Goal: Task Accomplishment & Management: Use online tool/utility

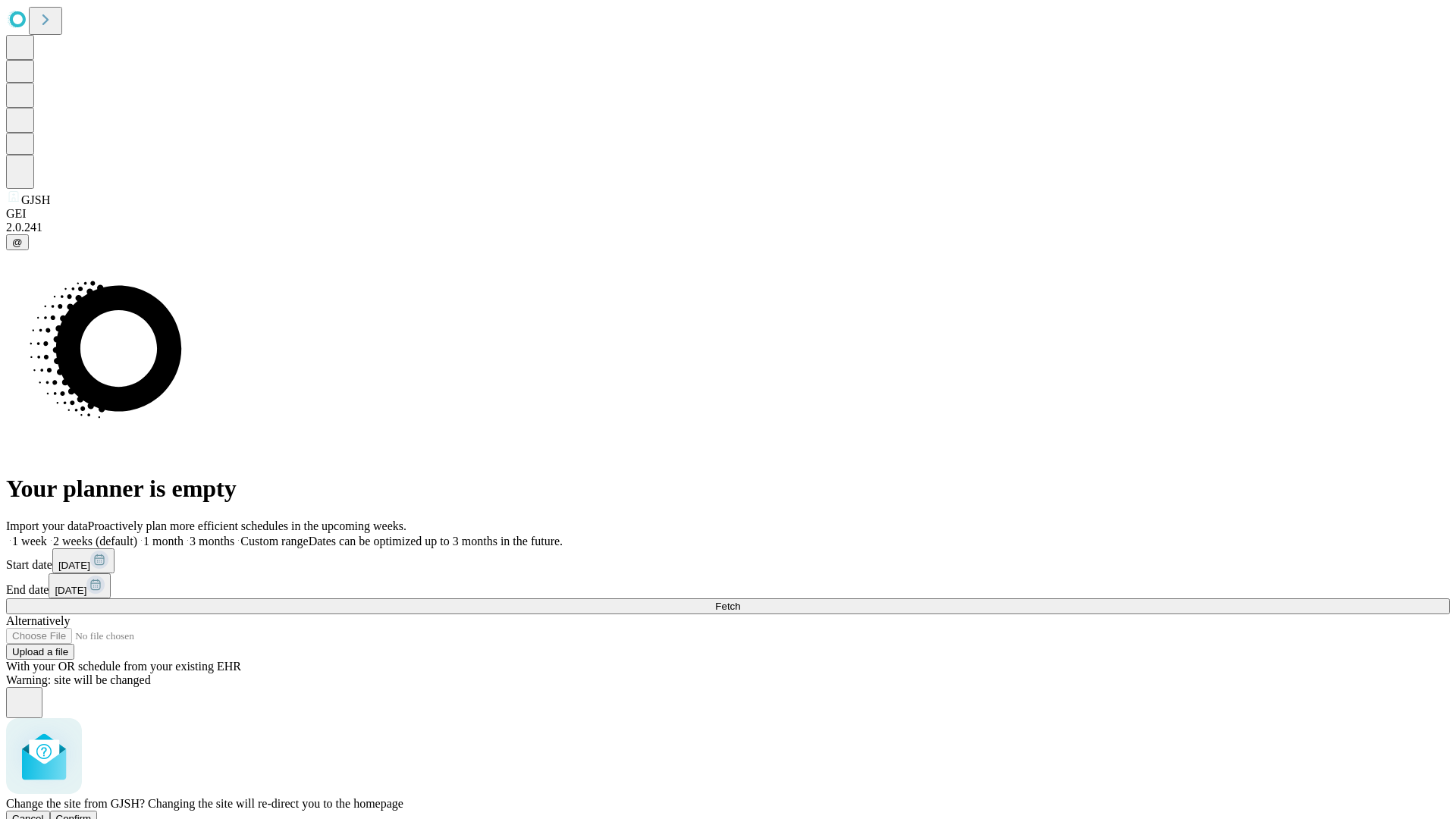
click at [92, 813] on span "Confirm" at bounding box center [74, 818] width 36 height 12
click at [183, 534] on label "1 month" at bounding box center [160, 541] width 46 height 13
click at [740, 601] on span "Fetch" at bounding box center [728, 606] width 25 height 12
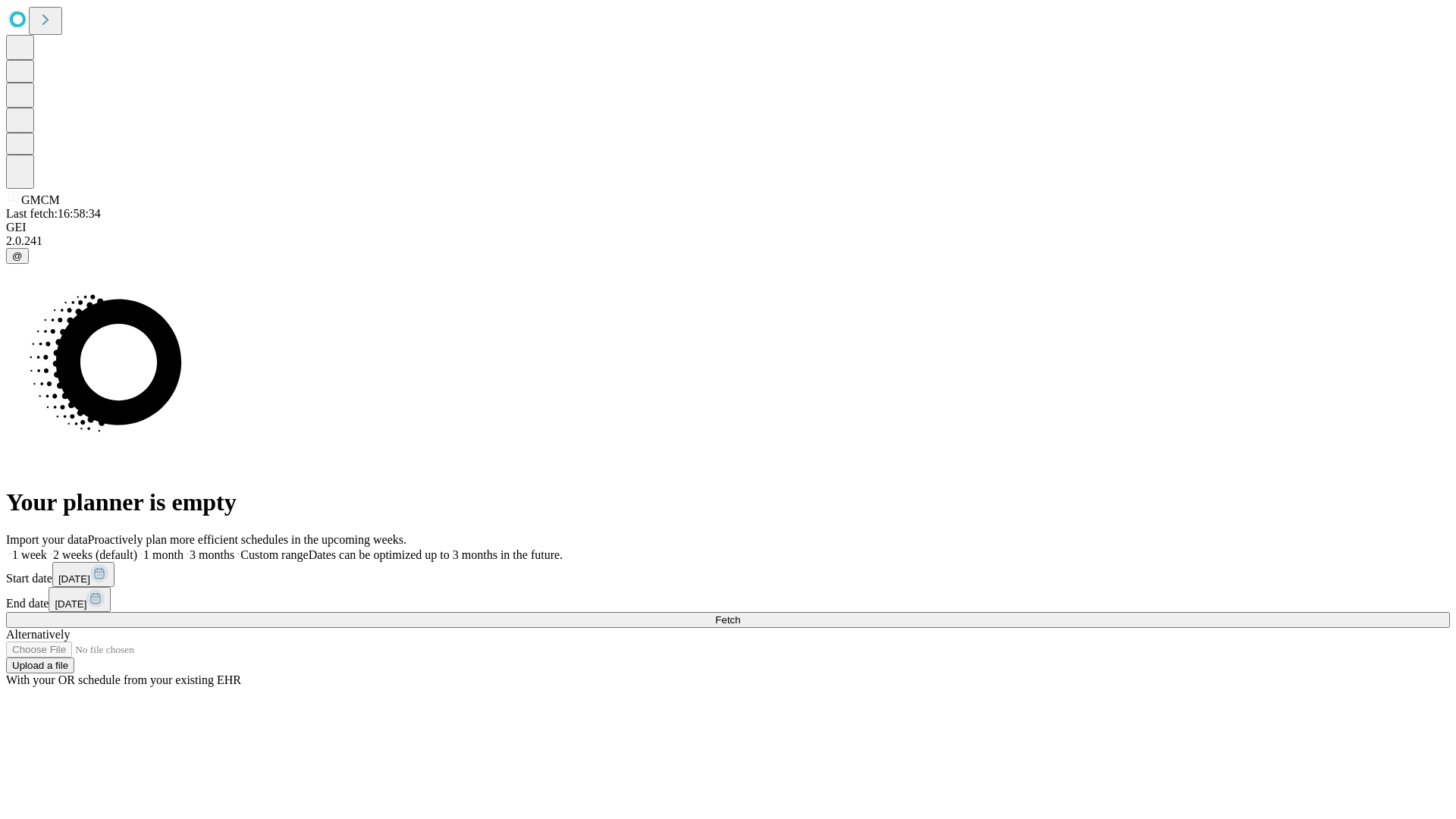
click at [740, 614] on span "Fetch" at bounding box center [728, 619] width 25 height 12
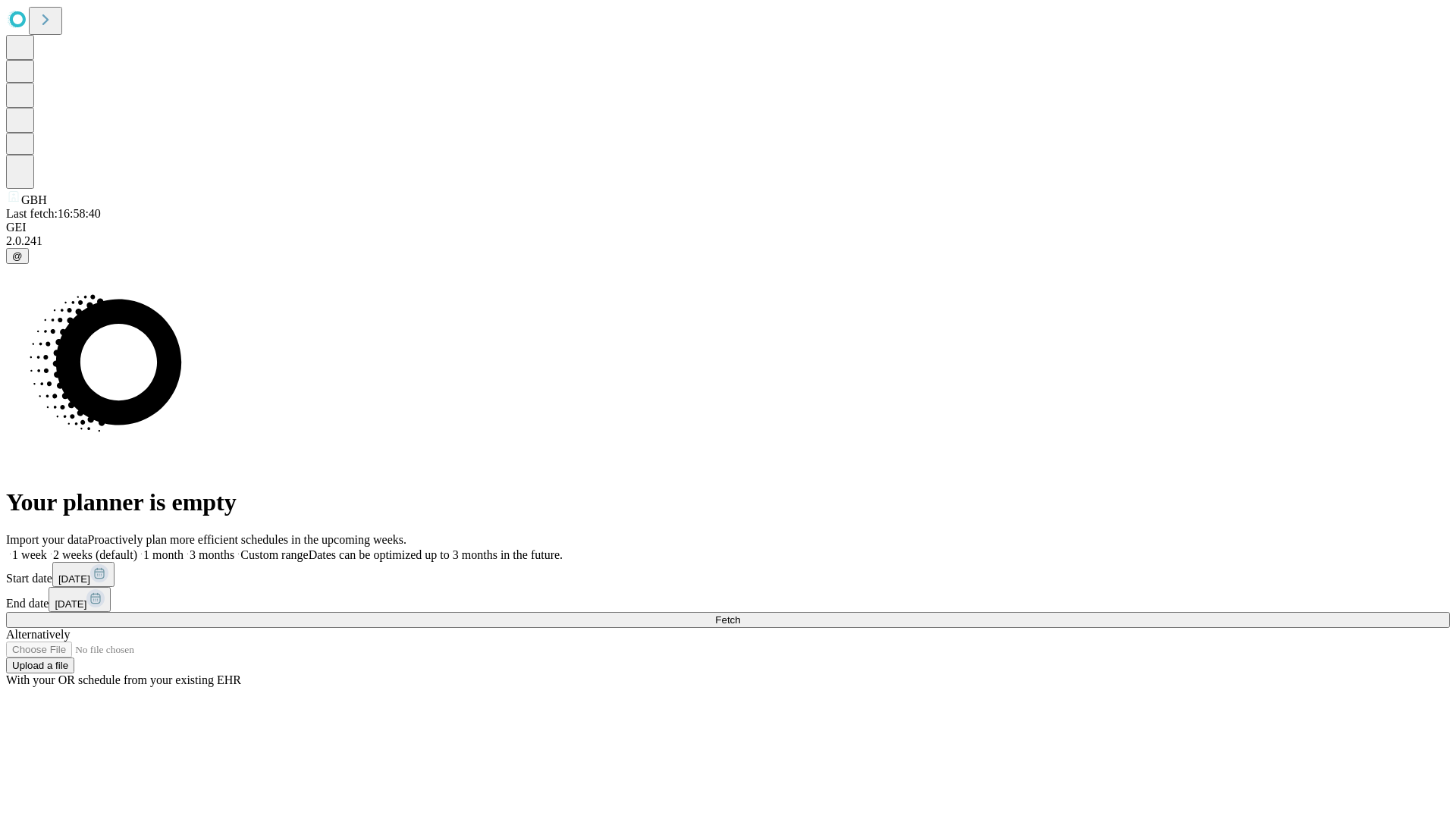
click at [183, 548] on label "1 month" at bounding box center [160, 555] width 46 height 13
click at [740, 614] on span "Fetch" at bounding box center [728, 619] width 25 height 12
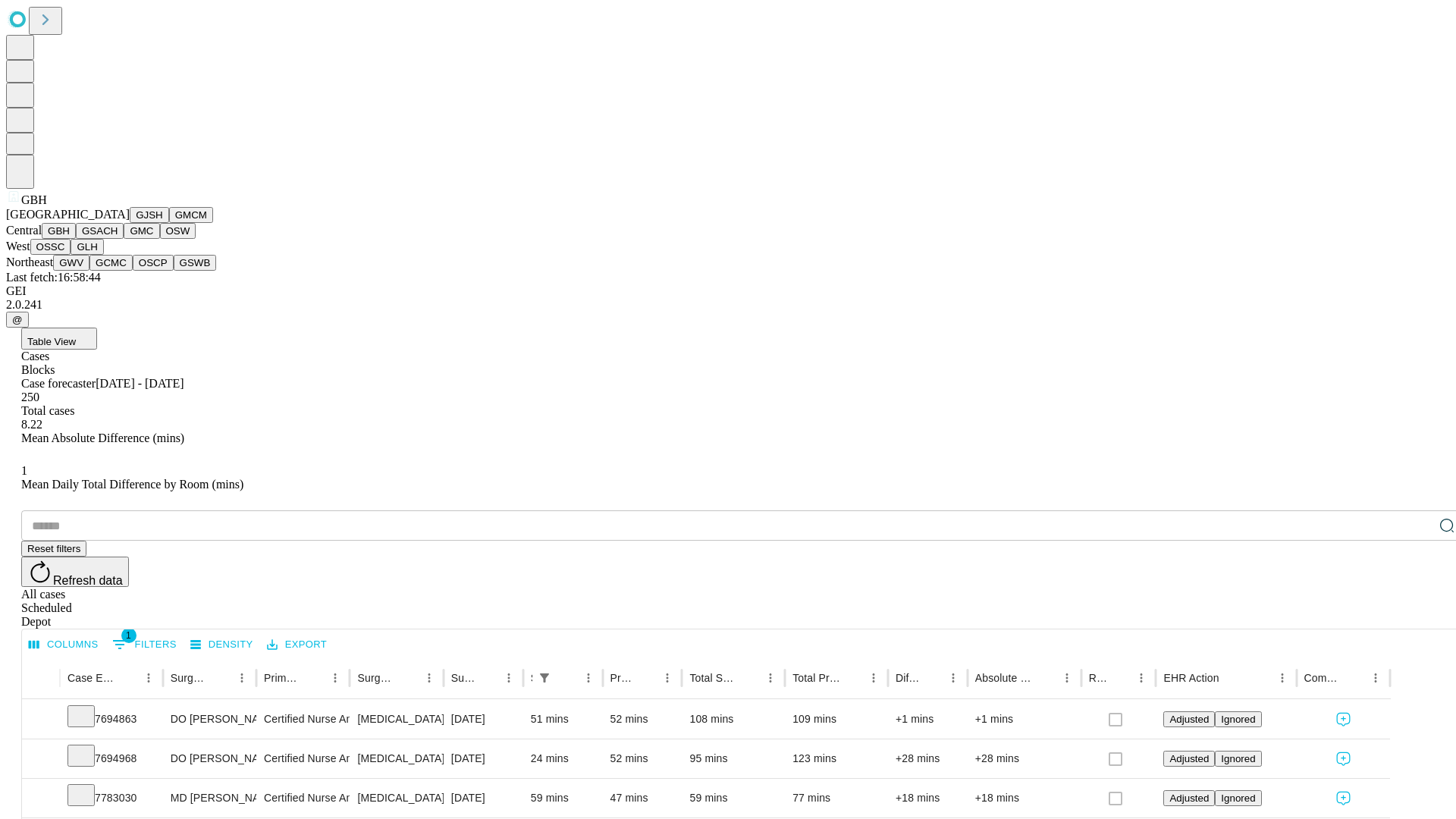
click at [118, 239] on button "GSACH" at bounding box center [100, 230] width 48 height 16
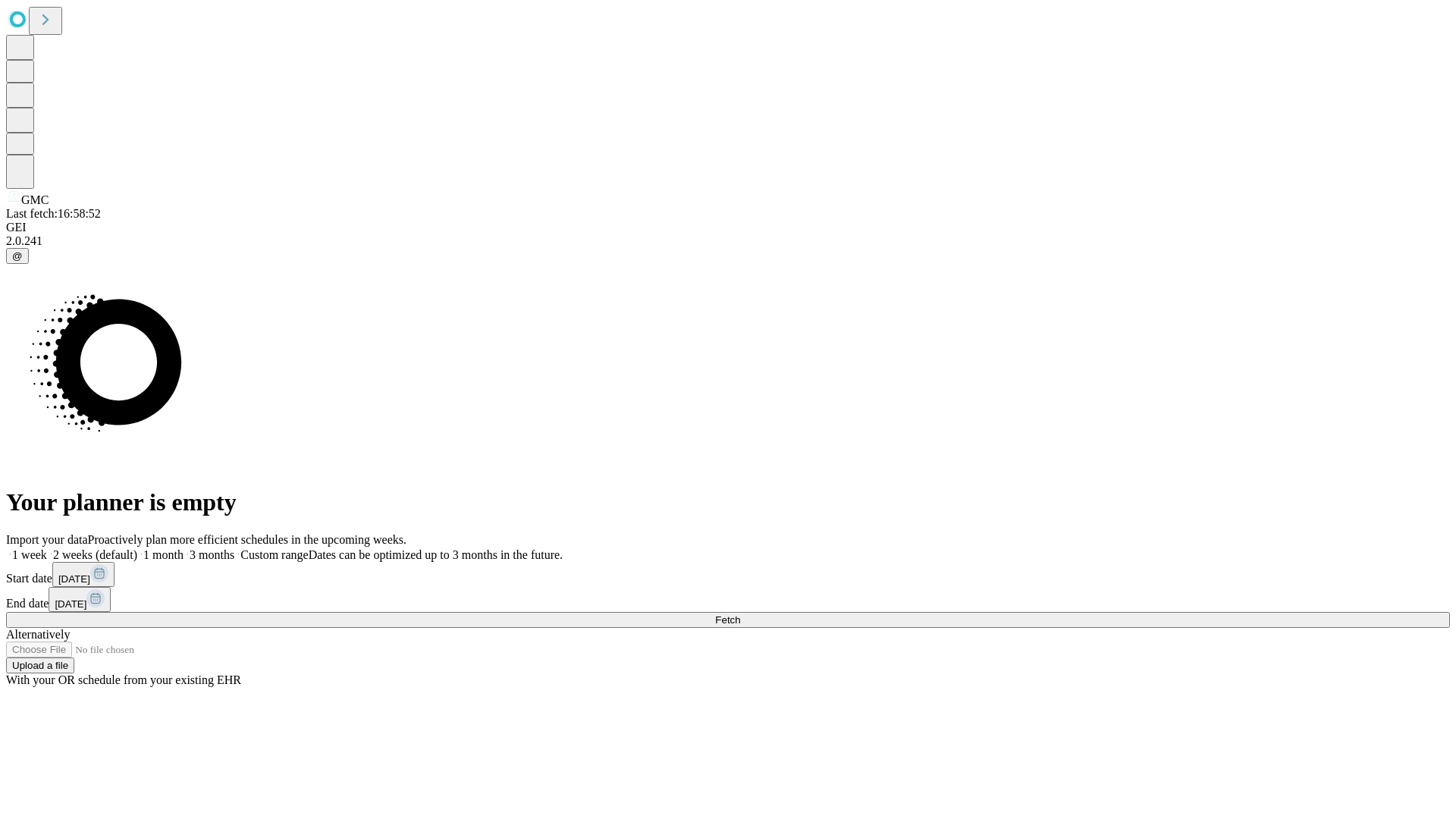
click at [183, 548] on label "1 month" at bounding box center [160, 555] width 46 height 13
click at [740, 614] on span "Fetch" at bounding box center [728, 619] width 25 height 12
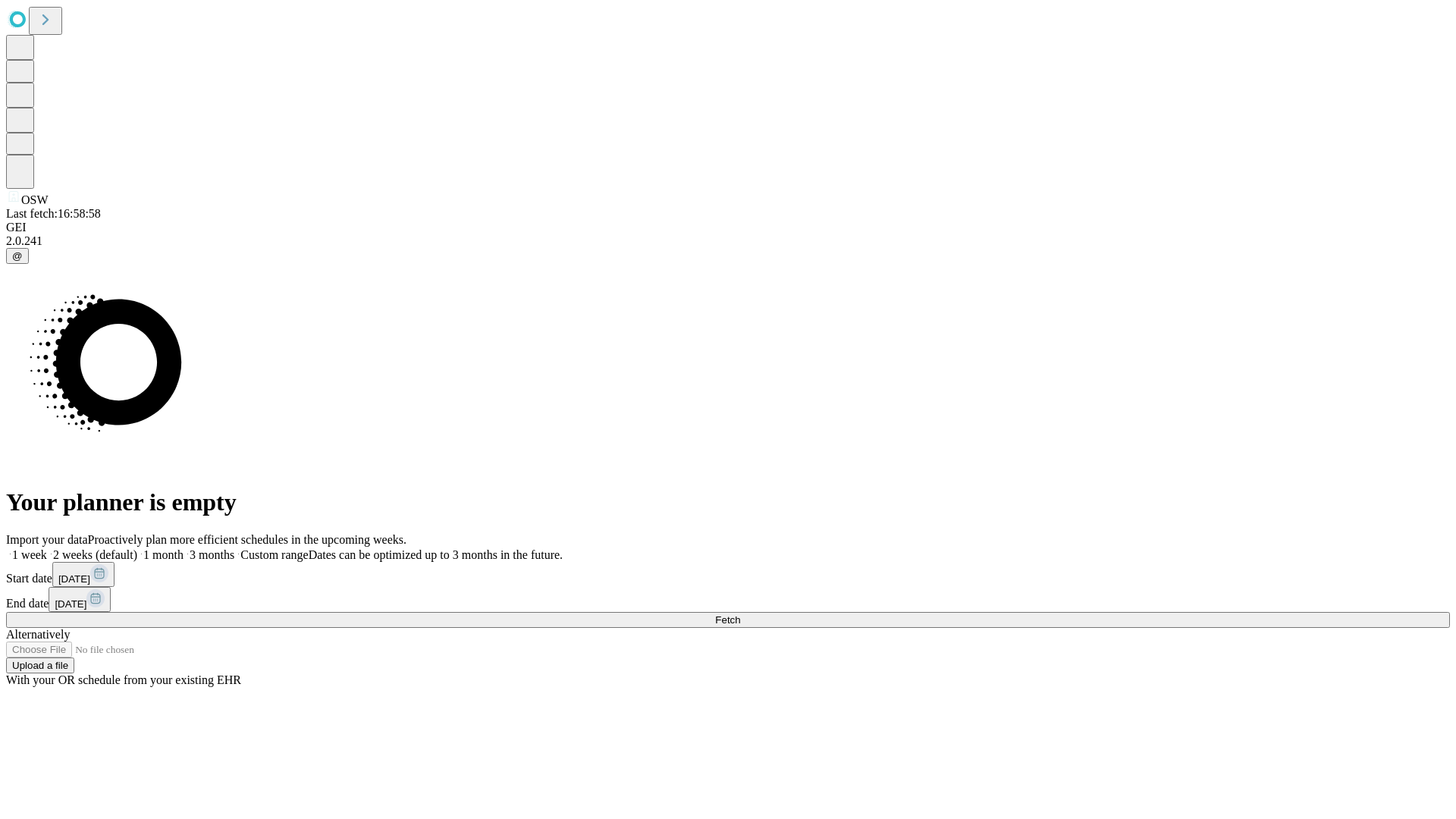
click at [183, 548] on label "1 month" at bounding box center [160, 555] width 46 height 13
click at [740, 614] on span "Fetch" at bounding box center [728, 619] width 25 height 12
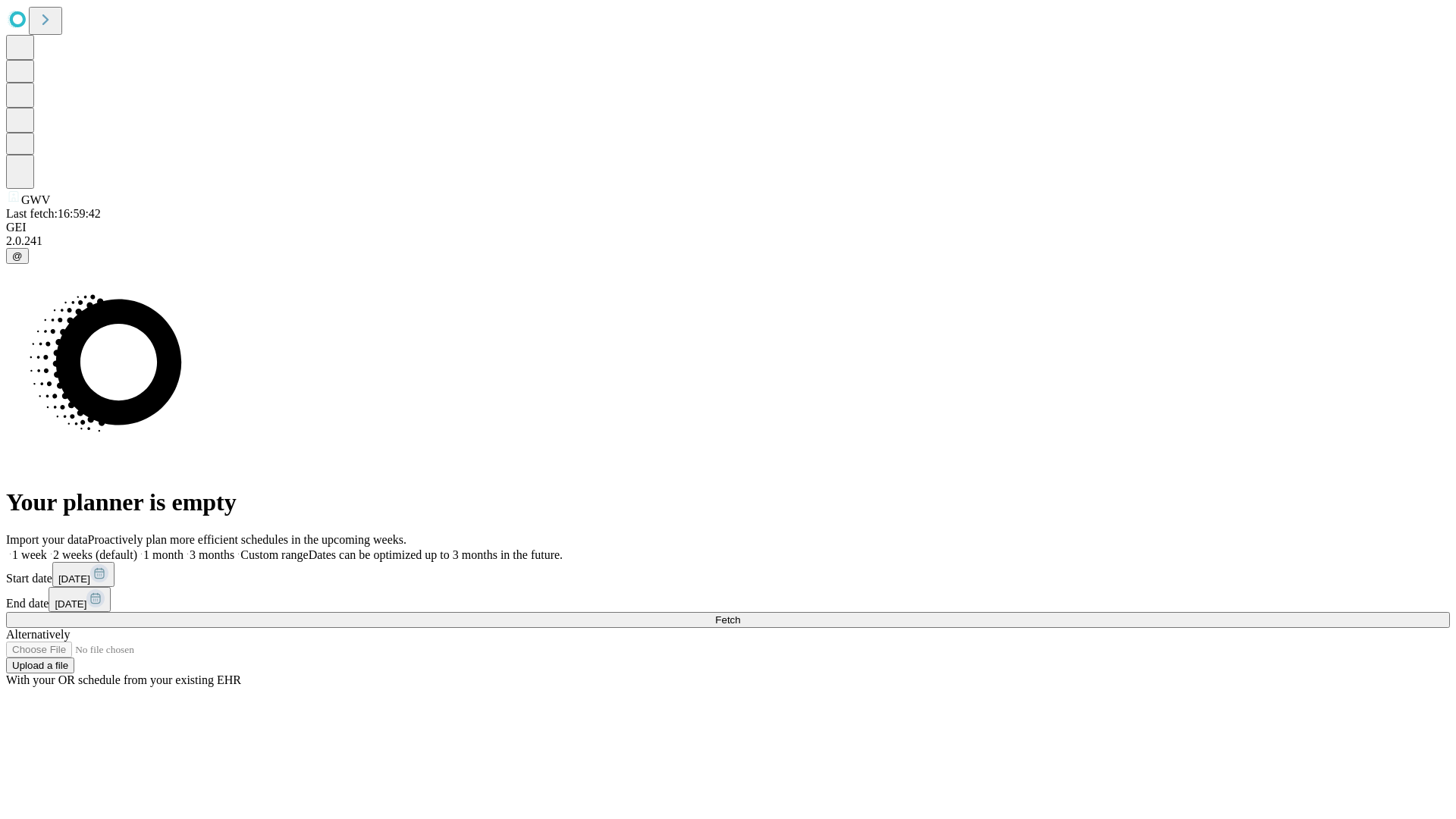
click at [183, 548] on label "1 month" at bounding box center [160, 555] width 46 height 13
click at [740, 614] on span "Fetch" at bounding box center [728, 619] width 25 height 12
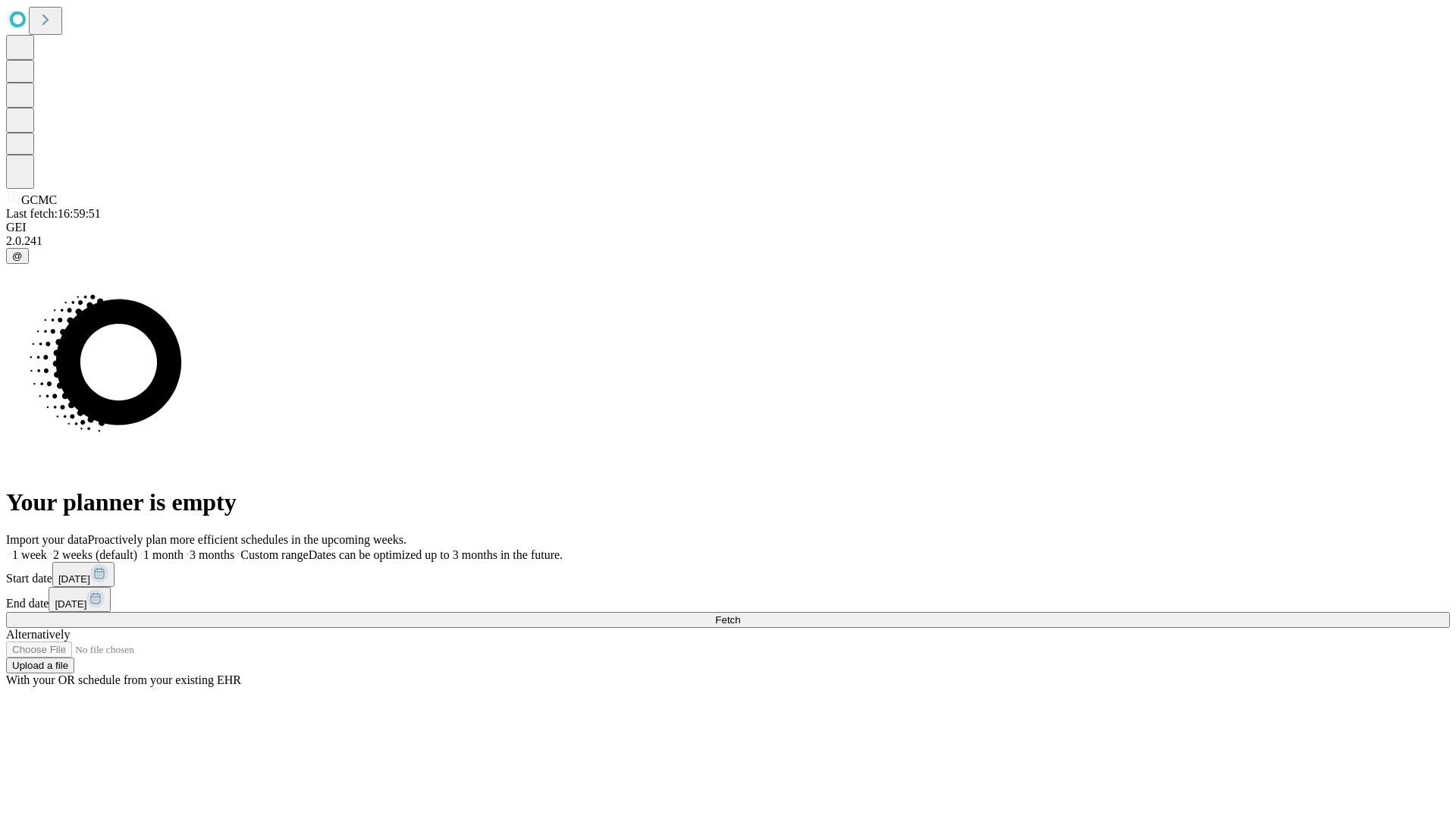
click at [183, 548] on label "1 month" at bounding box center [160, 555] width 46 height 13
click at [740, 614] on span "Fetch" at bounding box center [728, 619] width 25 height 12
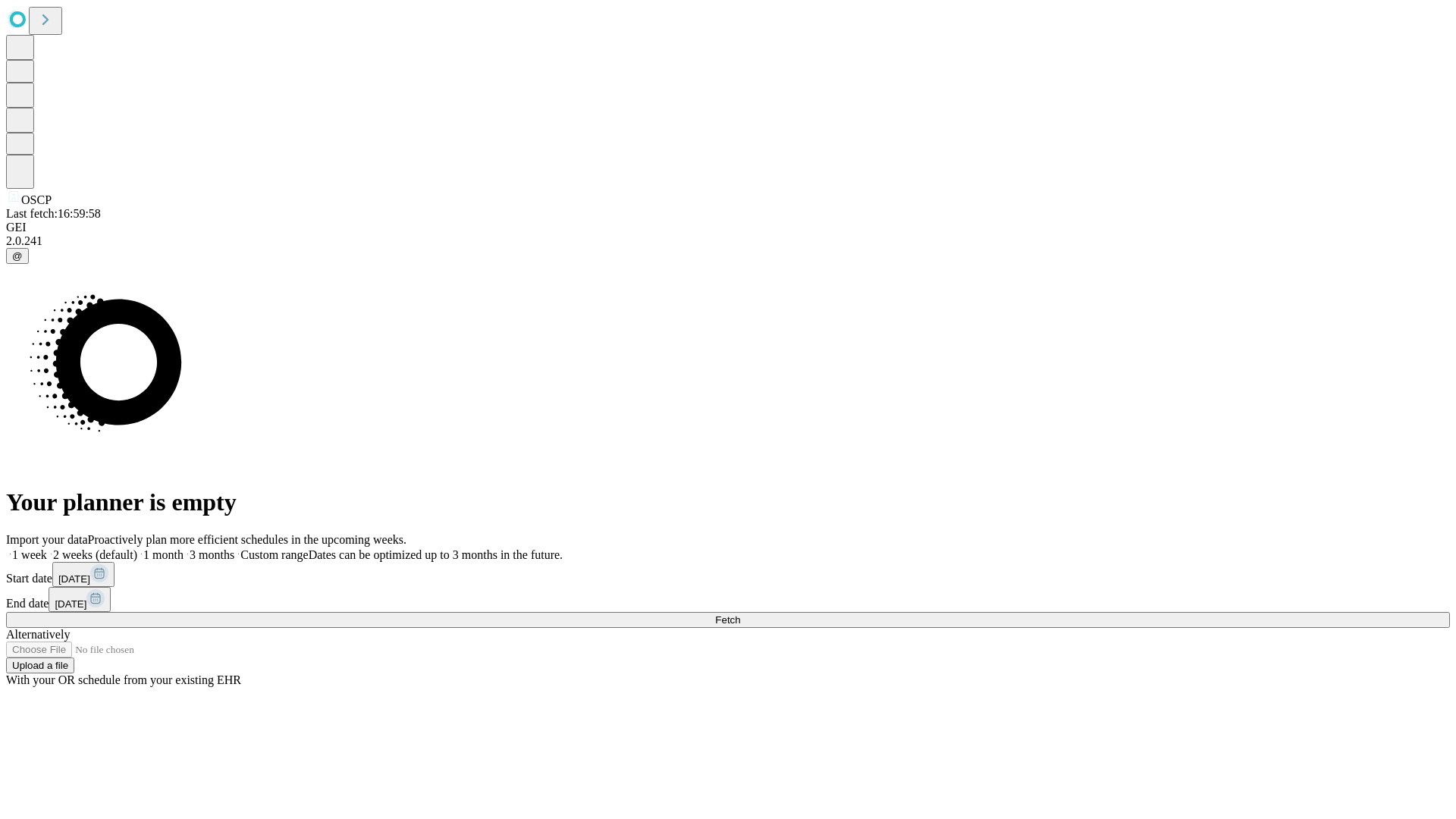
click at [183, 548] on label "1 month" at bounding box center [160, 555] width 46 height 13
click at [740, 614] on span "Fetch" at bounding box center [728, 619] width 25 height 12
